Goal: Task Accomplishment & Management: Complete application form

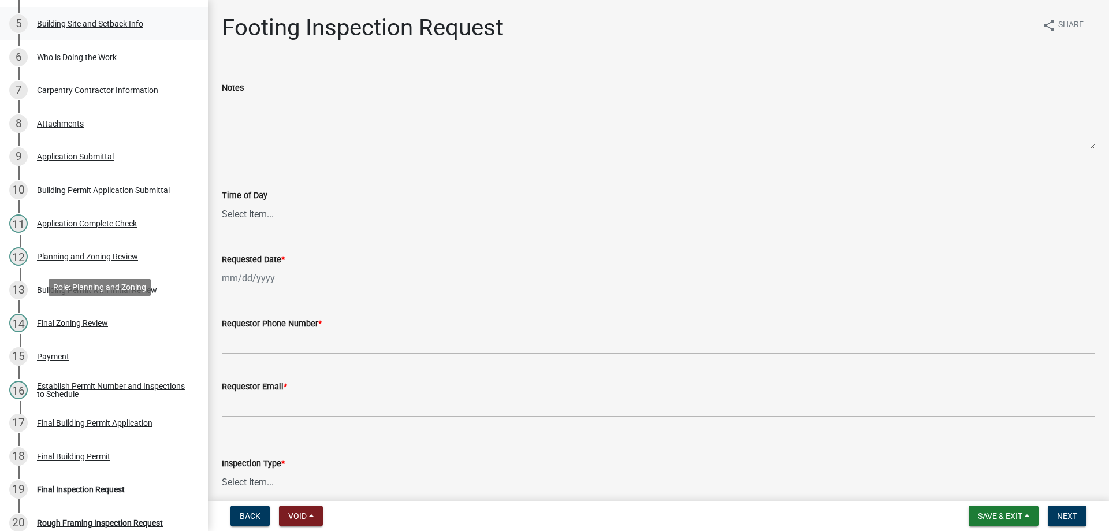
scroll to position [635, 0]
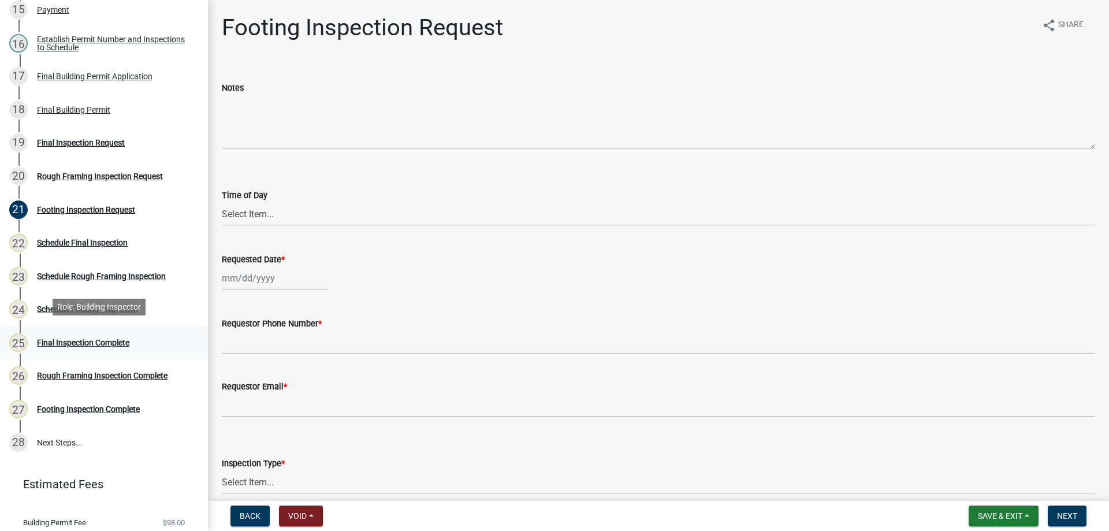
click at [91, 338] on div "Final Inspection Complete" at bounding box center [83, 342] width 92 height 8
click at [72, 338] on div "Final Inspection Complete" at bounding box center [83, 342] width 92 height 8
click at [102, 273] on div "Schedule Rough Framing Inspection" at bounding box center [101, 276] width 129 height 8
click at [87, 240] on div "Schedule Final Inspection" at bounding box center [82, 243] width 91 height 8
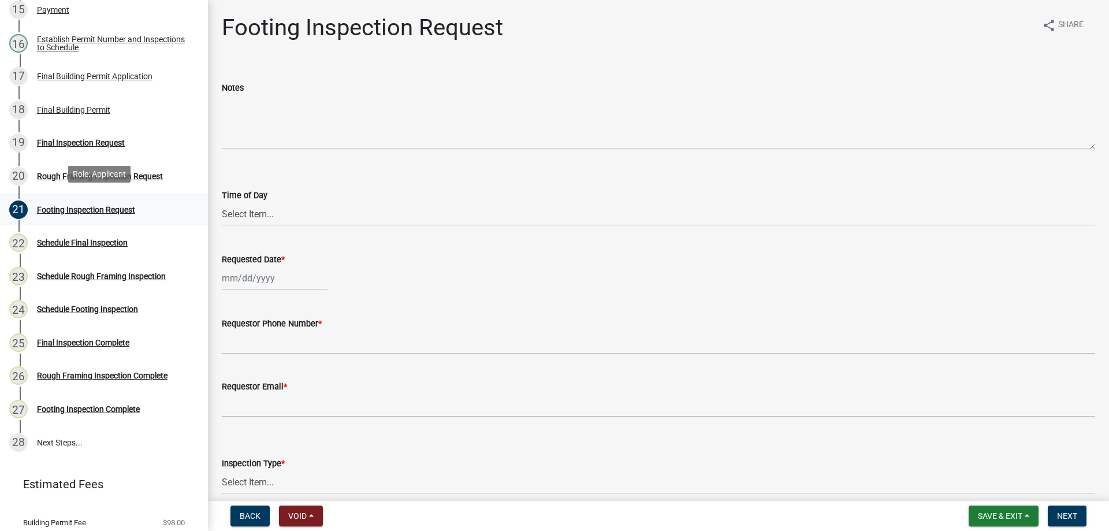
click at [59, 206] on div "Footing Inspection Request" at bounding box center [86, 210] width 98 height 8
click at [72, 173] on div "Rough Framing Inspection Request" at bounding box center [100, 176] width 126 height 8
click at [103, 207] on div "Footing Inspection Request" at bounding box center [86, 210] width 98 height 8
click at [85, 338] on div "Final Inspection Complete" at bounding box center [83, 342] width 92 height 8
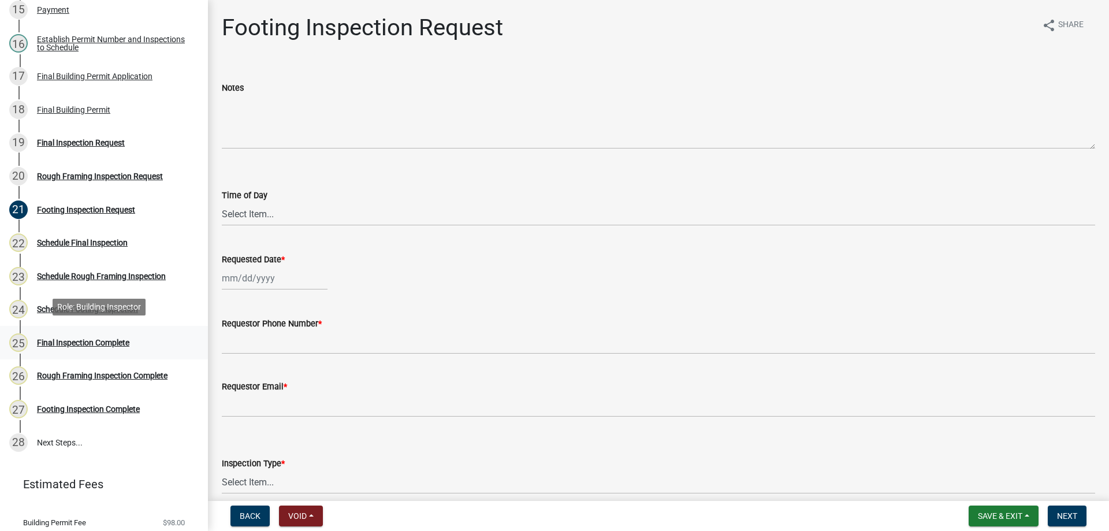
click at [20, 335] on div "25" at bounding box center [18, 342] width 18 height 18
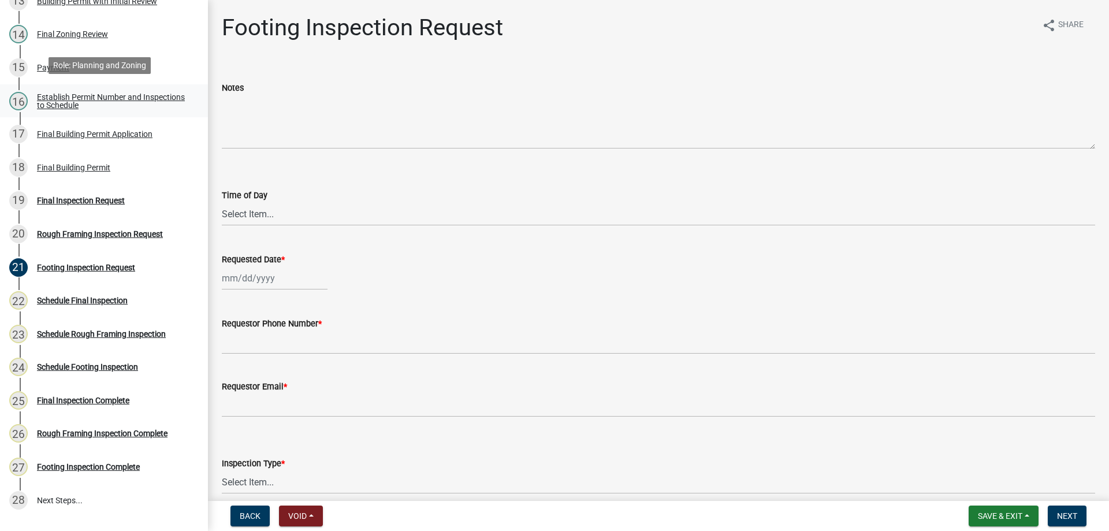
click at [64, 85] on link "16 Establish Permit Number and Inspections to Schedule" at bounding box center [104, 100] width 208 height 33
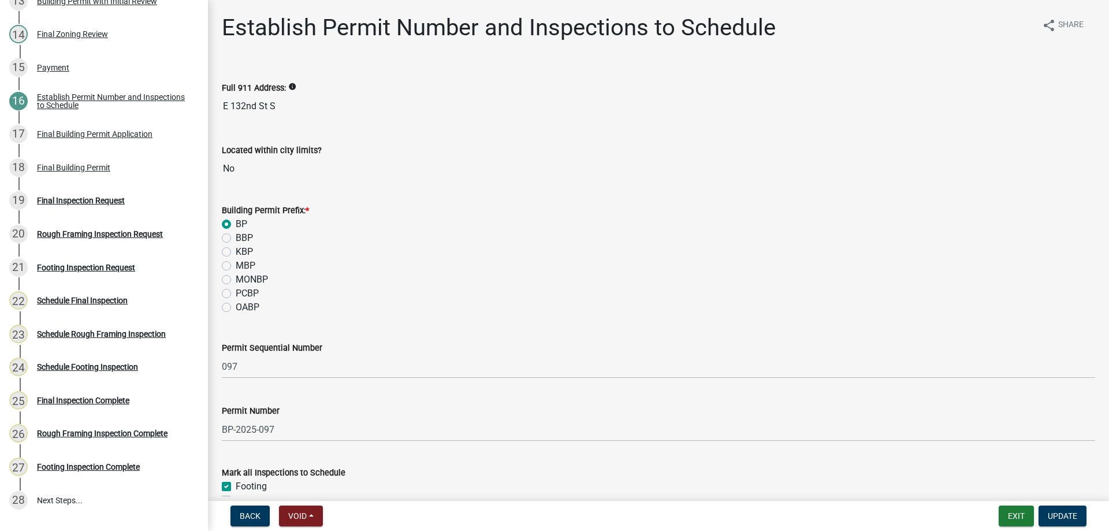
scroll to position [163, 0]
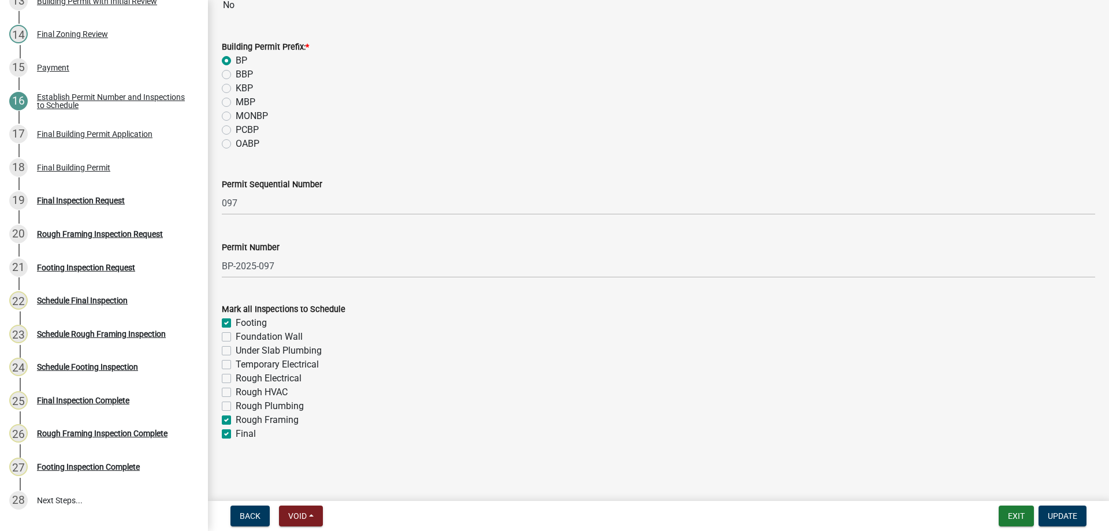
click at [236, 322] on label "Footing" at bounding box center [251, 323] width 31 height 14
click at [236, 322] on input "Footing" at bounding box center [240, 320] width 8 height 8
checkbox input "false"
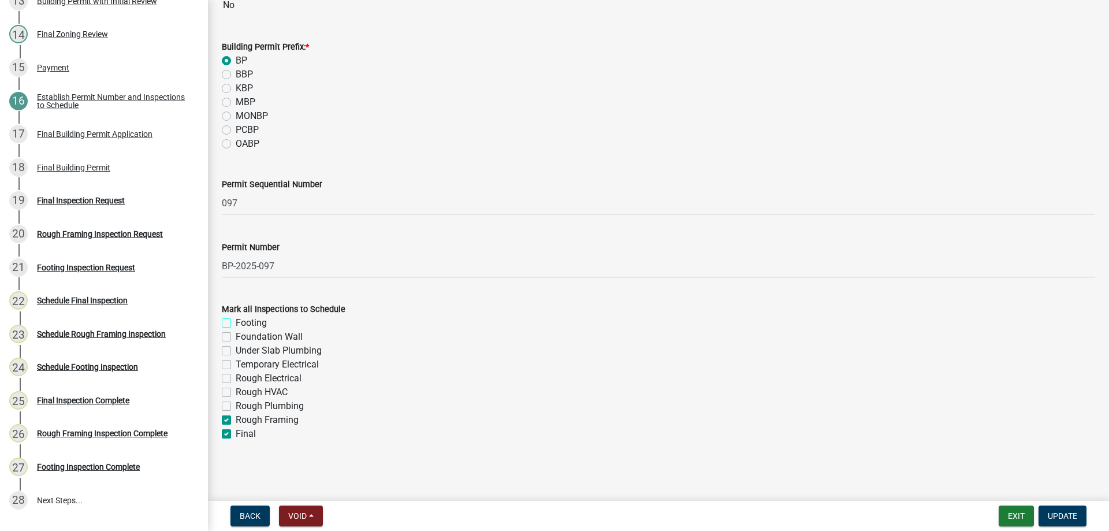
checkbox input "false"
checkbox input "true"
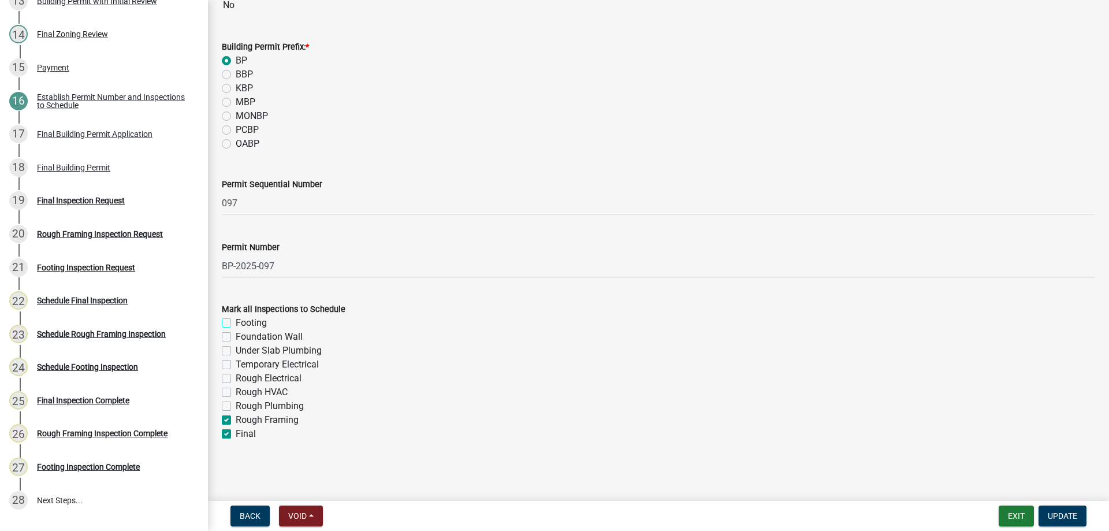
checkbox input "true"
click at [236, 418] on label "Rough Framing" at bounding box center [267, 420] width 63 height 14
click at [236, 418] on input "Rough Framing" at bounding box center [240, 417] width 8 height 8
checkbox input "false"
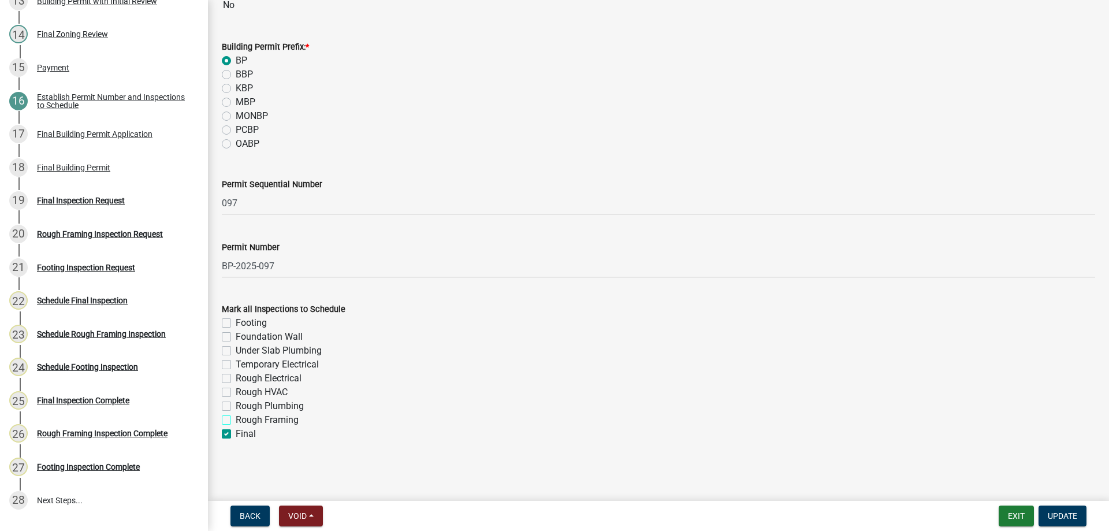
checkbox input "false"
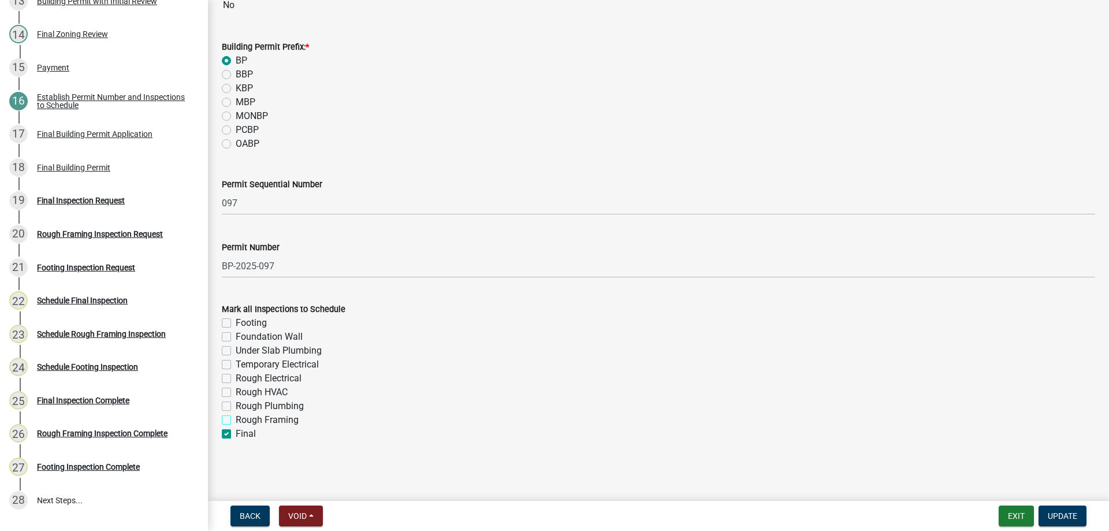
checkbox input "false"
checkbox input "true"
click at [1060, 512] on span "Update" at bounding box center [1062, 515] width 29 height 9
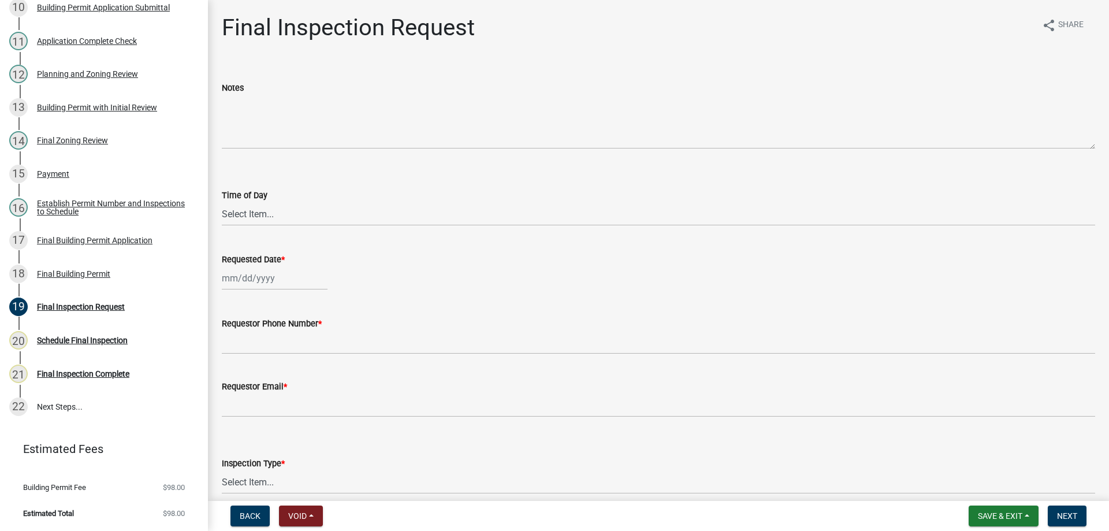
scroll to position [378, 0]
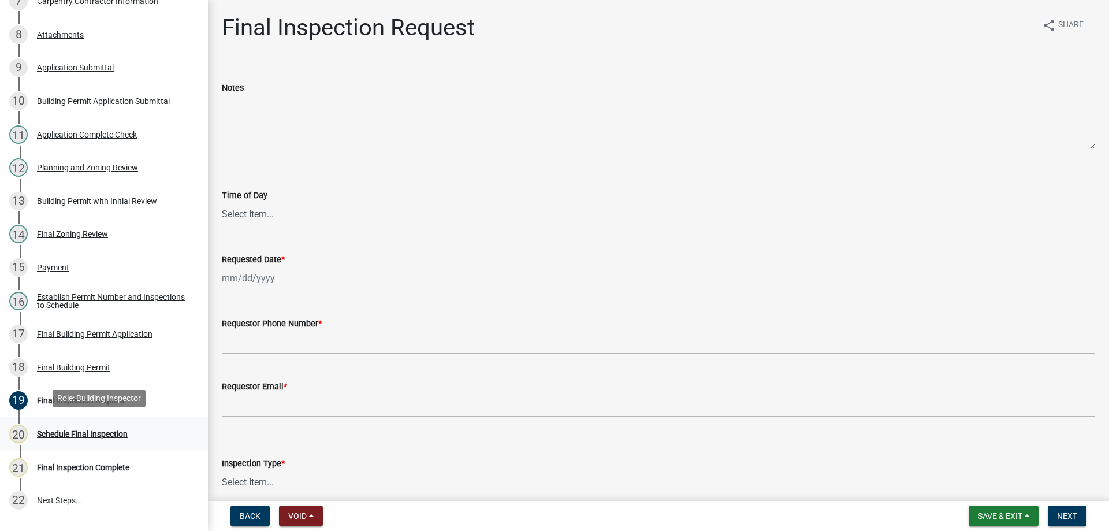
click at [16, 425] on div "20" at bounding box center [18, 434] width 18 height 18
click at [313, 209] on select "Select Item... AM PM" at bounding box center [658, 214] width 873 height 24
click at [222, 202] on select "Select Item... AM PM" at bounding box center [658, 214] width 873 height 24
click at [289, 213] on select "Select Item... AM PM" at bounding box center [658, 214] width 873 height 24
click at [222, 202] on select "Select Item... AM PM" at bounding box center [658, 214] width 873 height 24
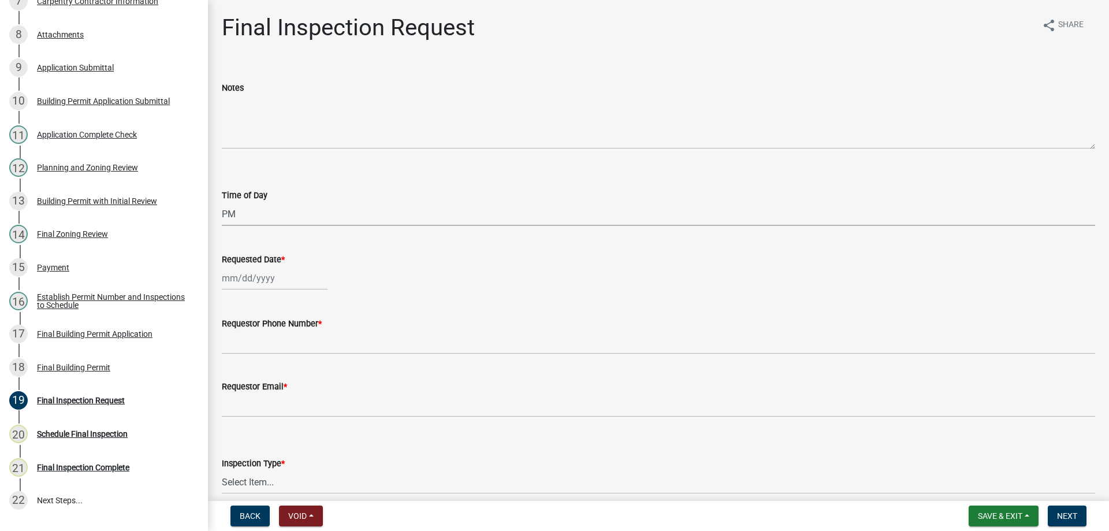
select select "424a942e-32b7-404a-a98a-479c0828c18b"
click at [279, 281] on div at bounding box center [275, 278] width 106 height 24
select select "8"
select select "2025"
click at [255, 394] on div "19" at bounding box center [252, 395] width 18 height 18
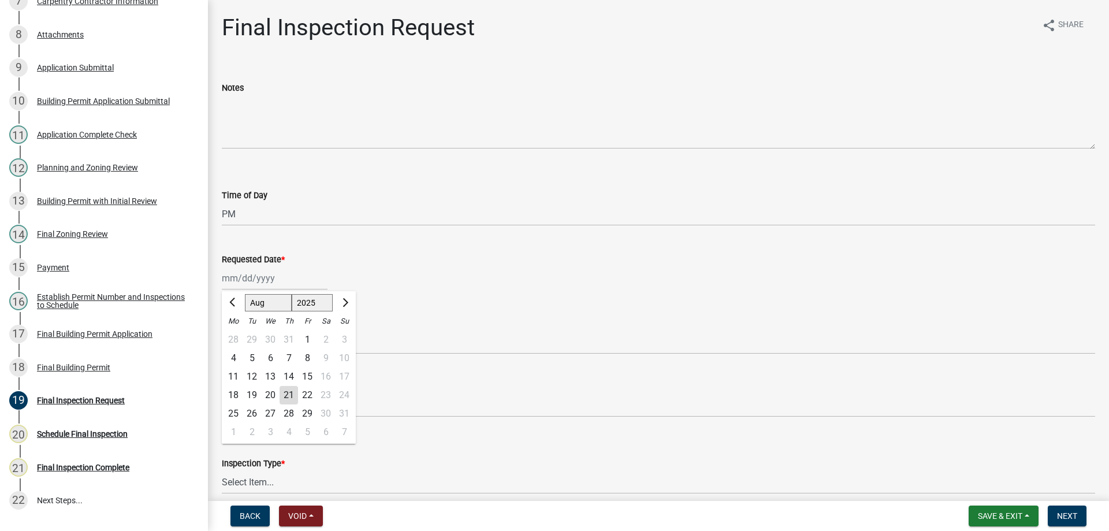
type input "[DATE]"
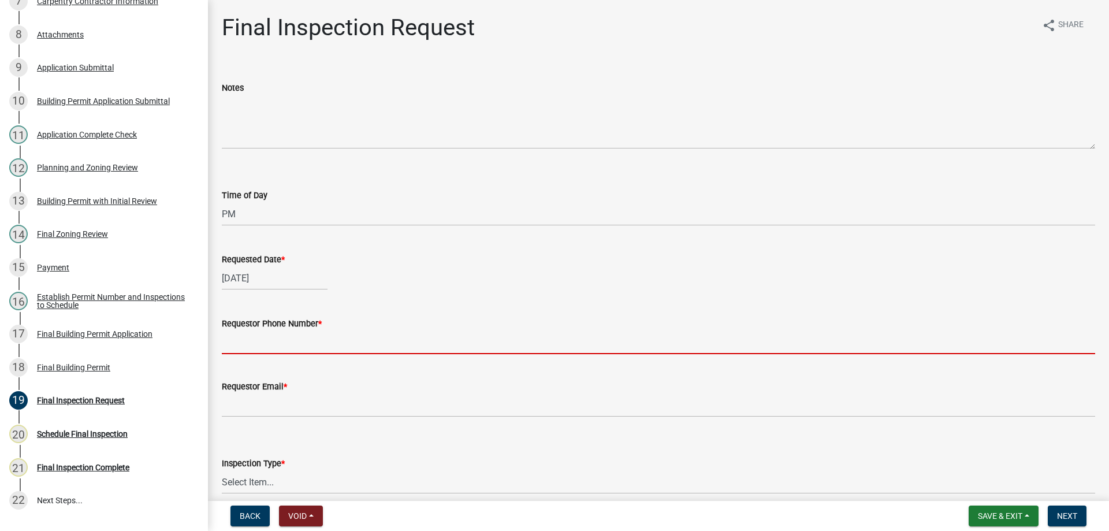
click at [281, 340] on input "Requestor Phone Number *" at bounding box center [658, 342] width 873 height 24
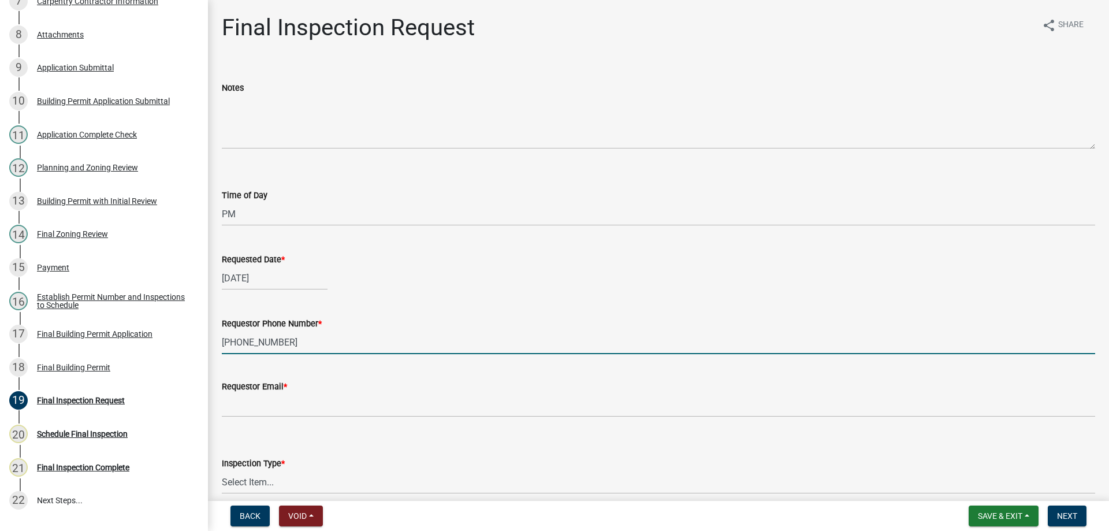
type input "[PHONE_NUMBER]"
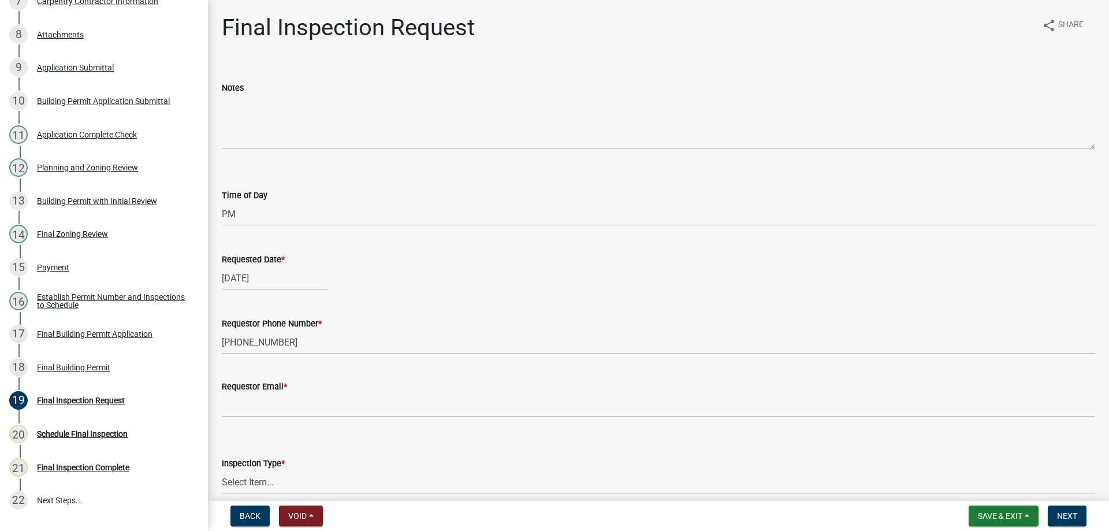
click at [286, 392] on div "Requestor Email *" at bounding box center [658, 386] width 873 height 14
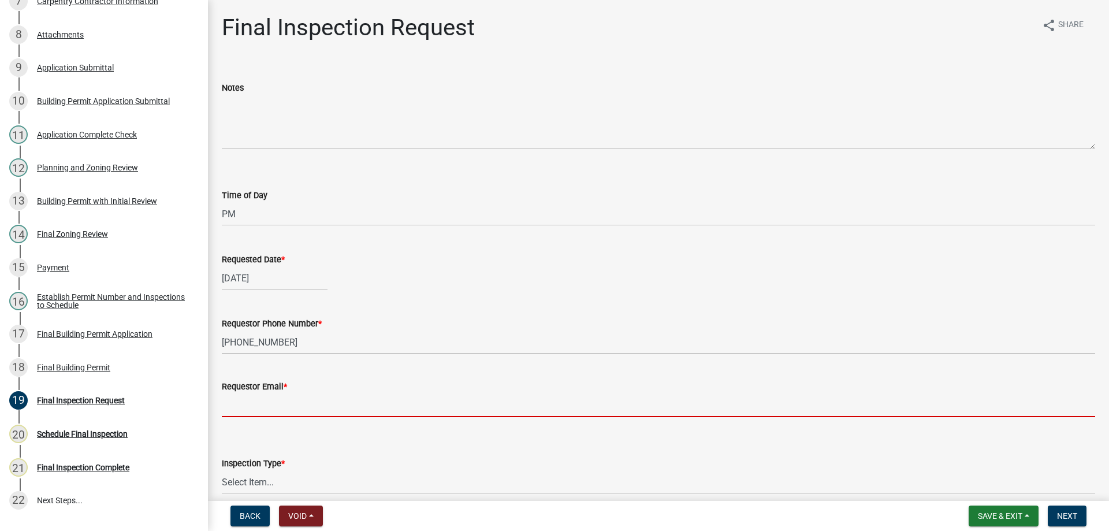
click at [284, 410] on input "Requestor Email *" at bounding box center [658, 405] width 873 height 24
type input "[EMAIL_ADDRESS][DOMAIN_NAME]"
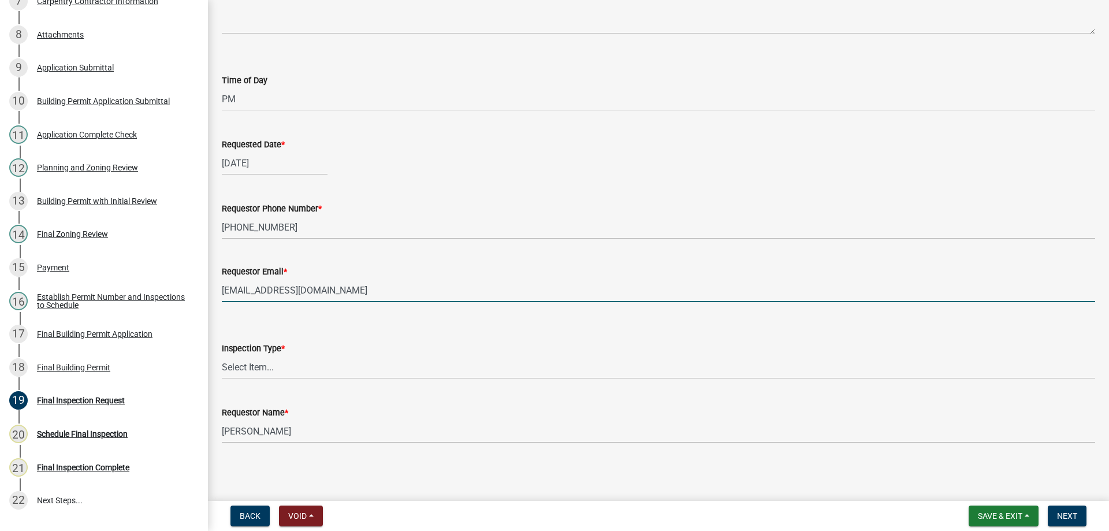
scroll to position [116, 0]
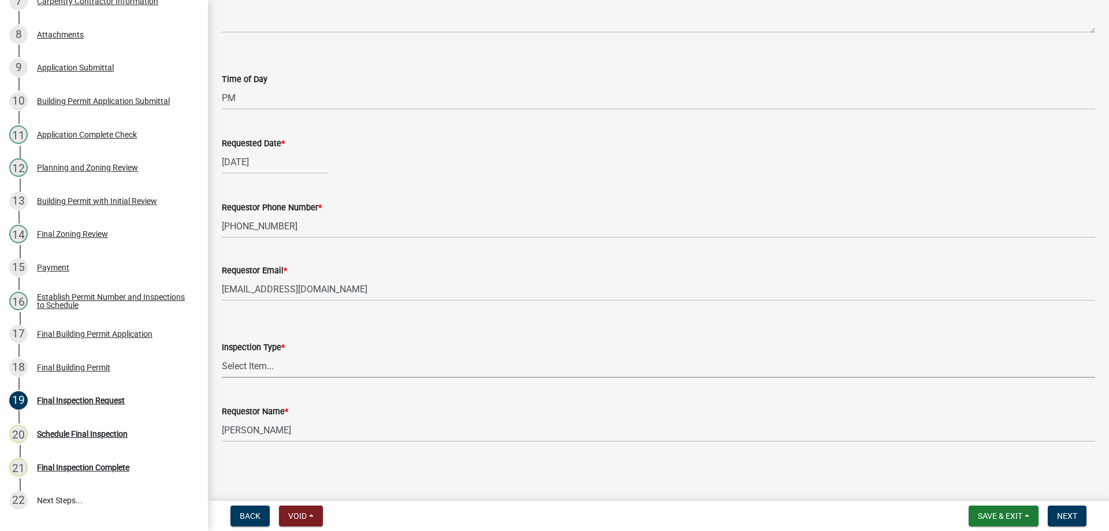
click at [348, 363] on select "Select Item... Final Inspection" at bounding box center [658, 366] width 873 height 24
click at [222, 354] on select "Select Item... Final Inspection" at bounding box center [658, 366] width 873 height 24
select select "3522bda7-a3dc-4c88-94a8-606a9c8e0ccb"
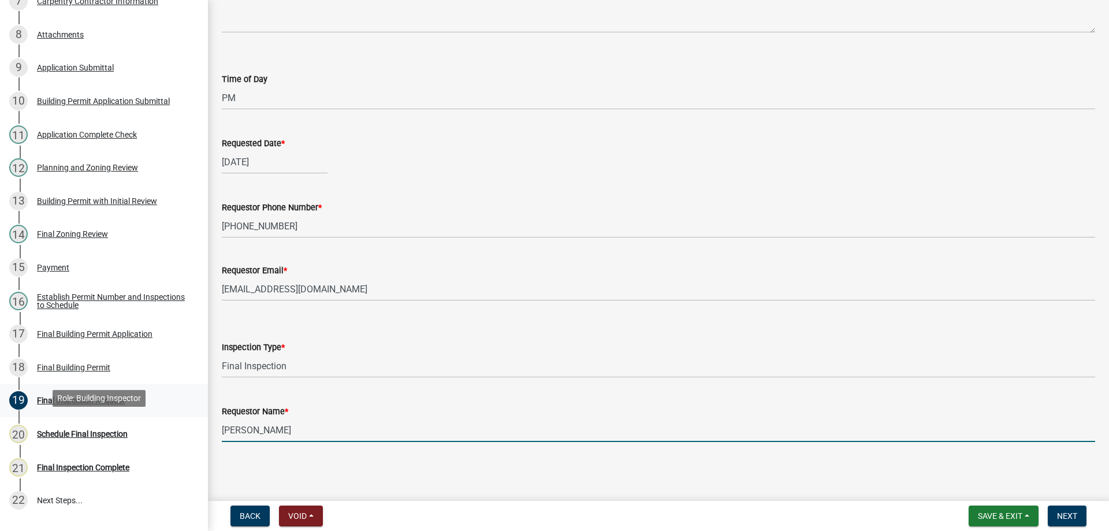
drag, startPoint x: 322, startPoint y: 434, endPoint x: 16, endPoint y: 391, distance: 309.1
click at [17, 391] on div "Building Permit BP-24-451374 Edit View Summary Notes 1 Require User 2 Provide o…" at bounding box center [554, 265] width 1109 height 531
type input "[PERSON_NAME]"
click at [1073, 509] on button "Next" at bounding box center [1067, 515] width 39 height 21
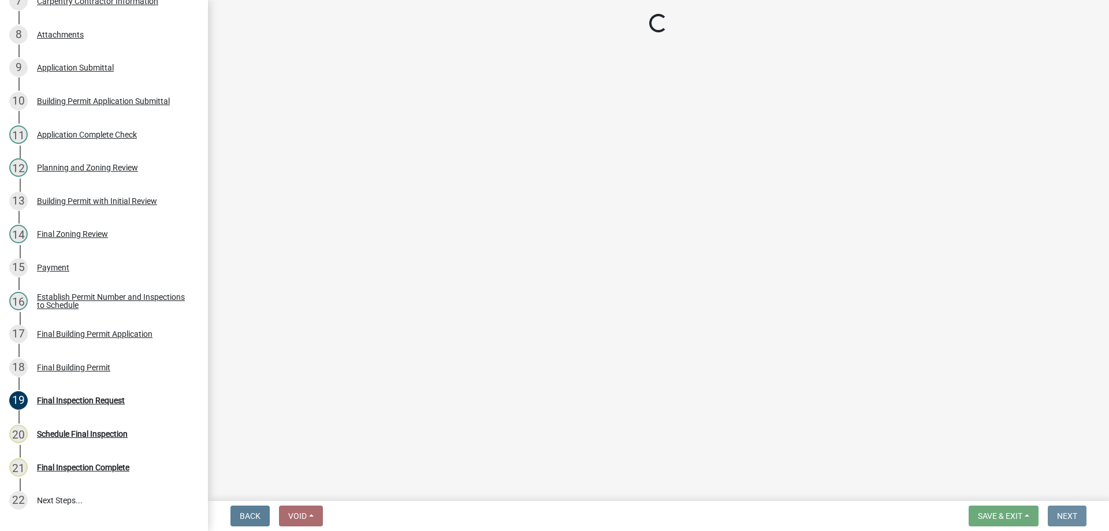
scroll to position [0, 0]
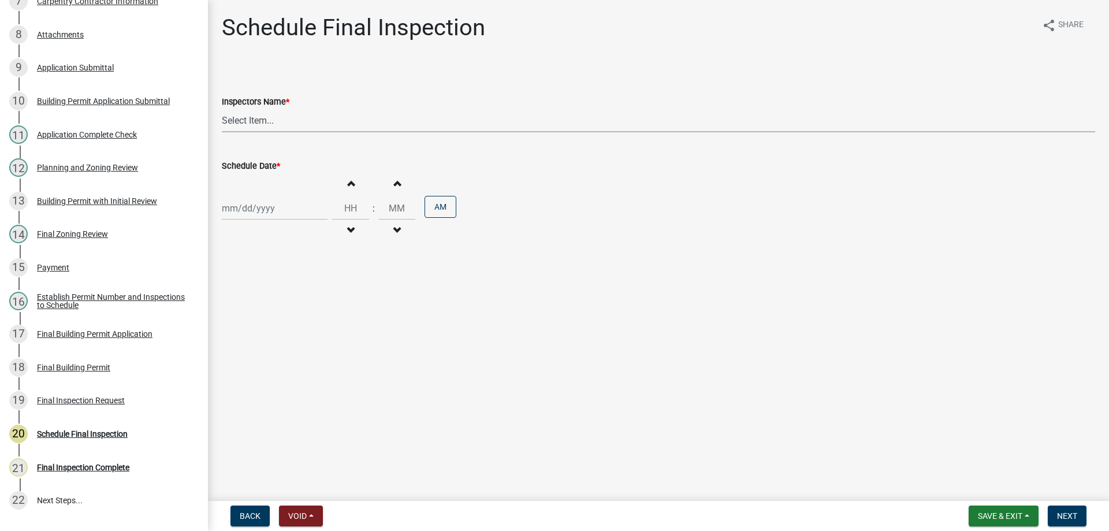
click at [304, 117] on select "Select Item... bjennings ([PERSON_NAME])" at bounding box center [658, 121] width 873 height 24
select select "26e13f8e-f9db-4cb9-9b4f-69ba299699e3"
click at [222, 109] on select "Select Item... bjennings ([PERSON_NAME])" at bounding box center [658, 121] width 873 height 24
click at [274, 198] on div at bounding box center [275, 208] width 106 height 24
select select "8"
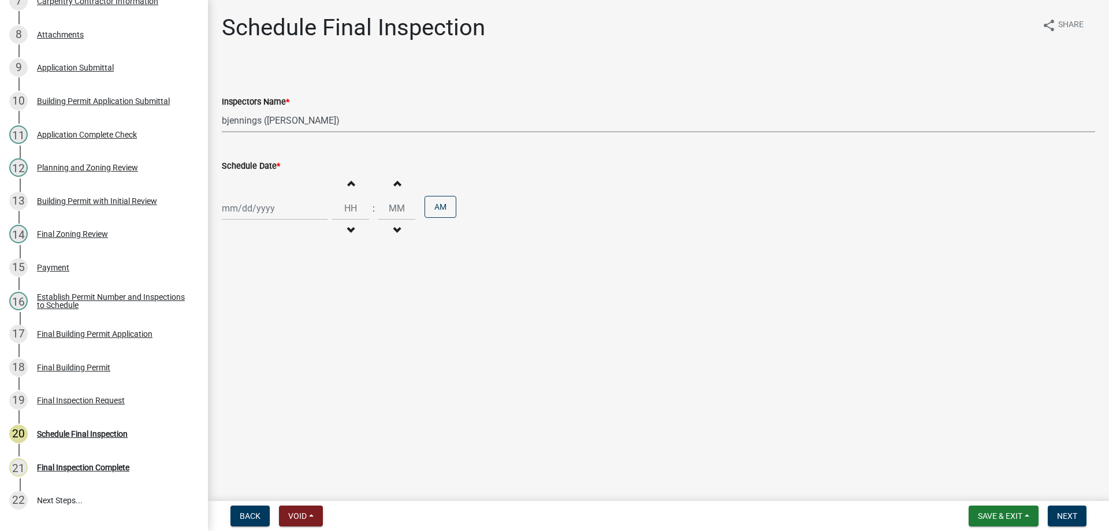
select select "2025"
drag, startPoint x: 252, startPoint y: 317, endPoint x: 252, endPoint y: 323, distance: 6.4
click at [252, 321] on div "19" at bounding box center [252, 325] width 18 height 18
type input "[DATE]"
click at [348, 184] on span "button" at bounding box center [351, 182] width 6 height 9
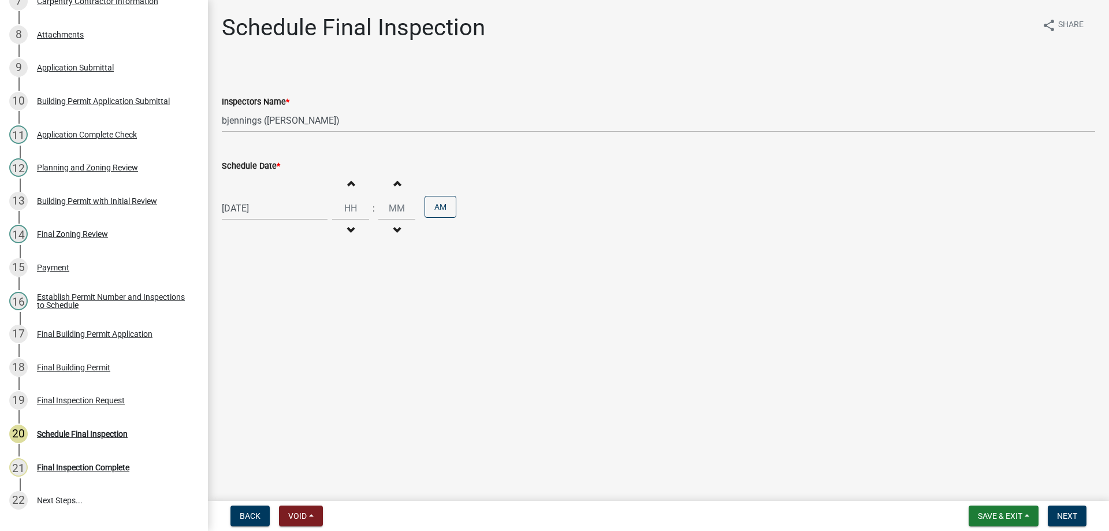
type input "01"
type input "00"
click at [348, 184] on span "button" at bounding box center [351, 182] width 6 height 9
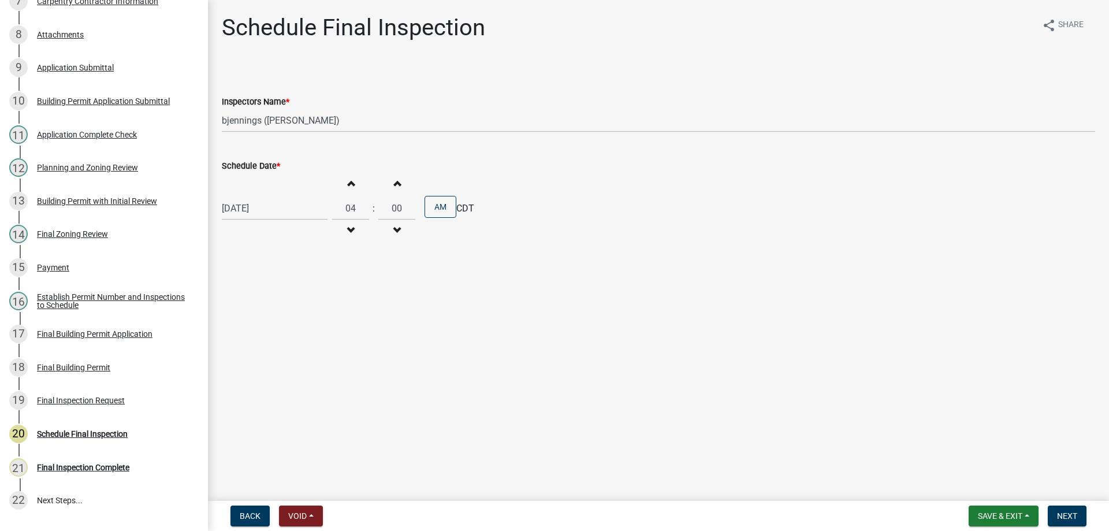
click at [348, 184] on span "button" at bounding box center [351, 182] width 6 height 9
click at [348, 231] on span "button" at bounding box center [351, 230] width 6 height 9
click at [349, 230] on span "button" at bounding box center [351, 230] width 6 height 9
type input "02"
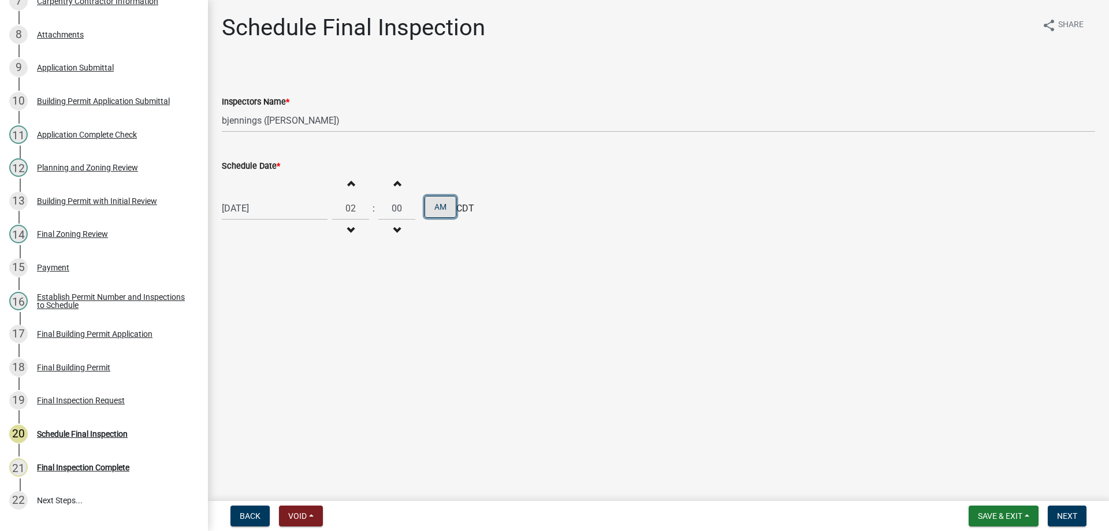
click at [437, 202] on button "AM" at bounding box center [441, 207] width 32 height 22
click at [1075, 518] on span "Next" at bounding box center [1067, 515] width 20 height 9
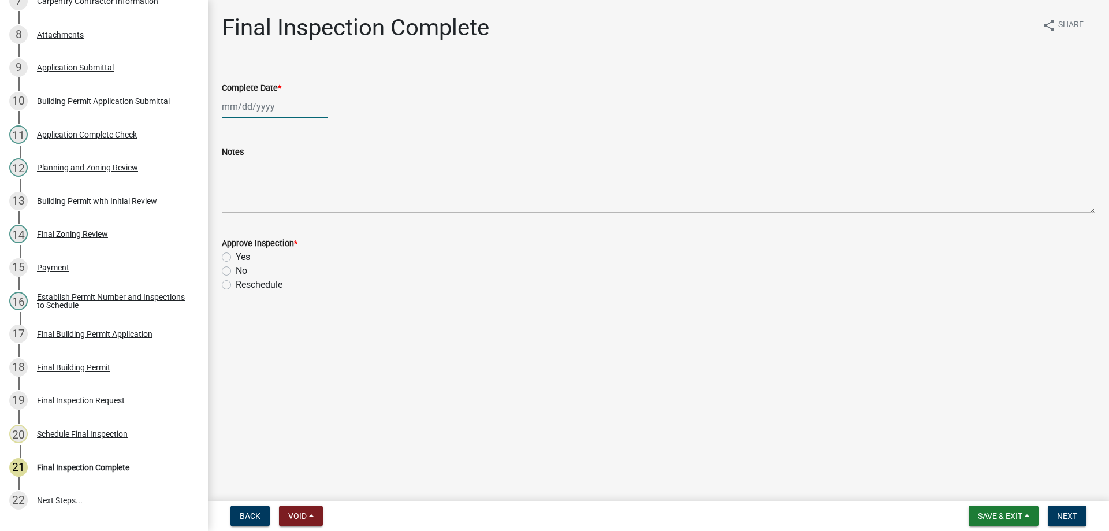
click at [253, 107] on div at bounding box center [275, 107] width 106 height 24
select select "8"
select select "2025"
click at [255, 221] on div "19" at bounding box center [252, 223] width 18 height 18
type input "[DATE]"
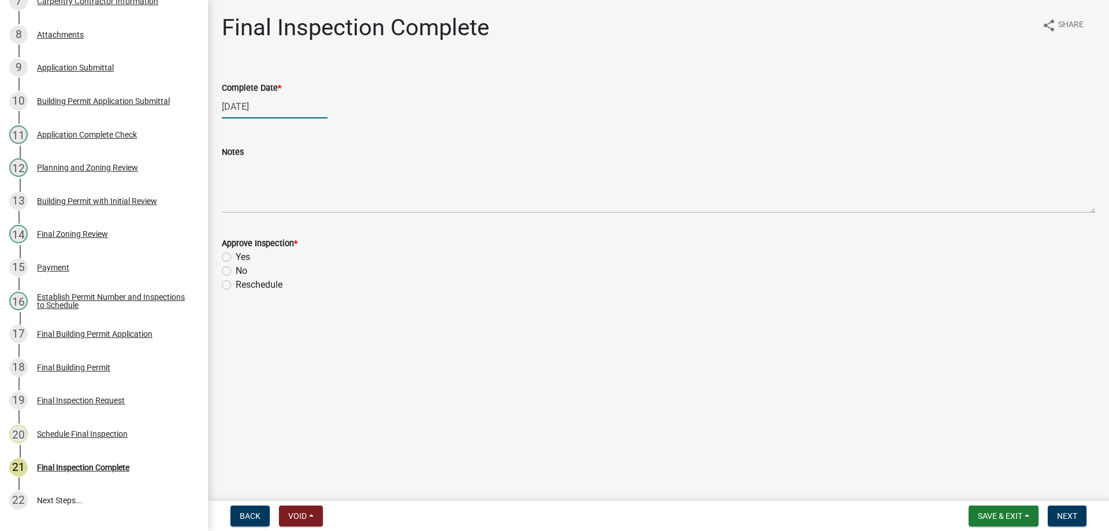
click at [276, 109] on div "[DATE]" at bounding box center [275, 107] width 106 height 24
select select "8"
select select "2025"
click at [271, 222] on div "20" at bounding box center [270, 223] width 18 height 18
type input "[DATE]"
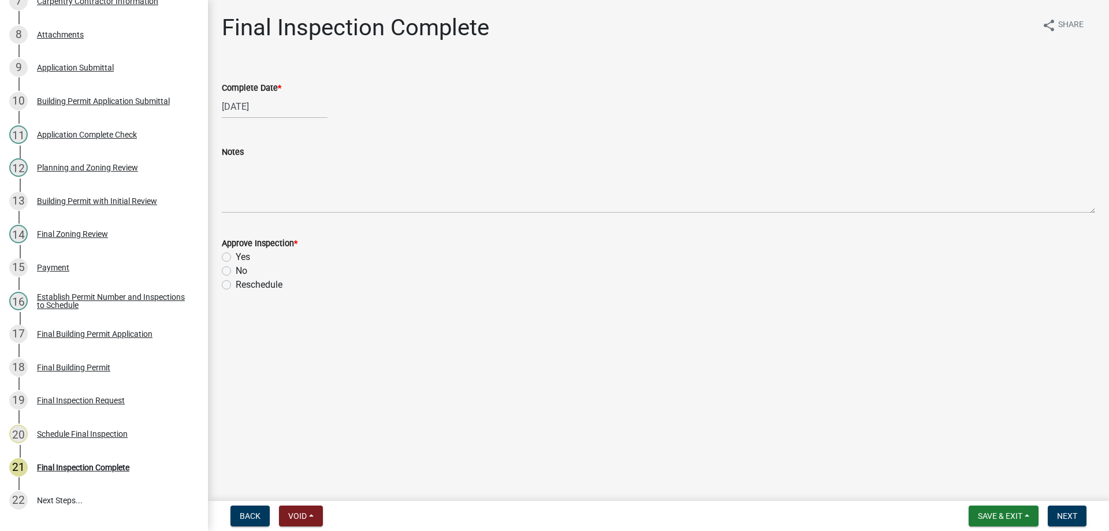
click at [236, 269] on label "No" at bounding box center [242, 271] width 12 height 14
click at [236, 269] on input "No" at bounding box center [240, 268] width 8 height 8
radio input "true"
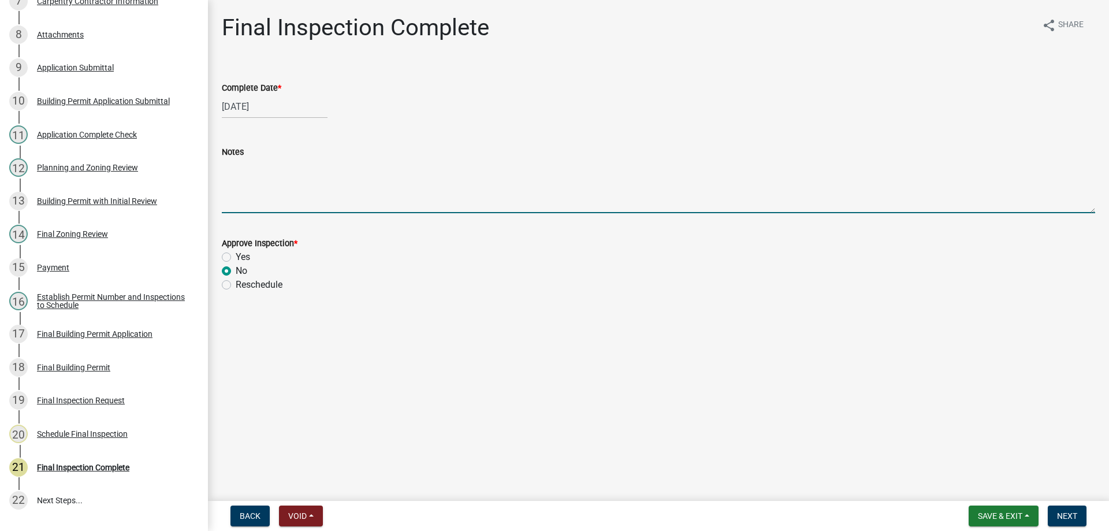
click at [252, 192] on textarea "Notes" at bounding box center [658, 186] width 873 height 54
type textarea "Please see photos in second email of missing bracing."
click at [1066, 512] on span "Next" at bounding box center [1067, 515] width 20 height 9
